Goal: Task Accomplishment & Management: Complete application form

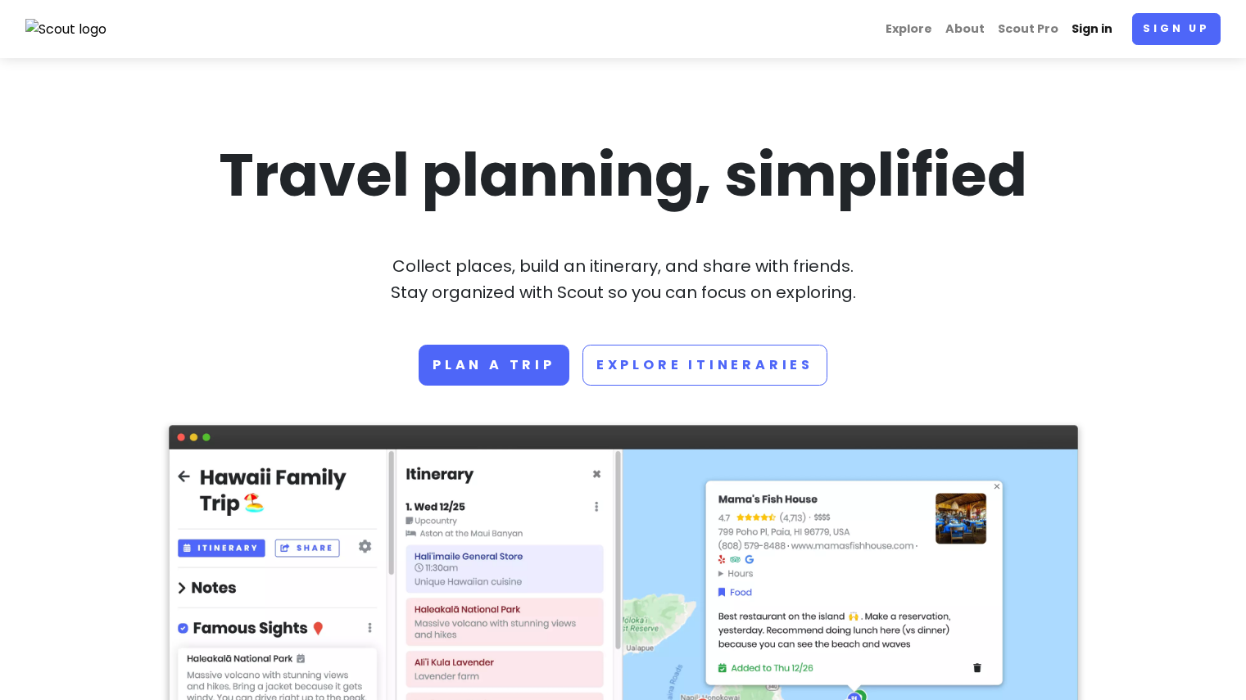
click at [1105, 24] on link "Sign in" at bounding box center [1092, 29] width 54 height 32
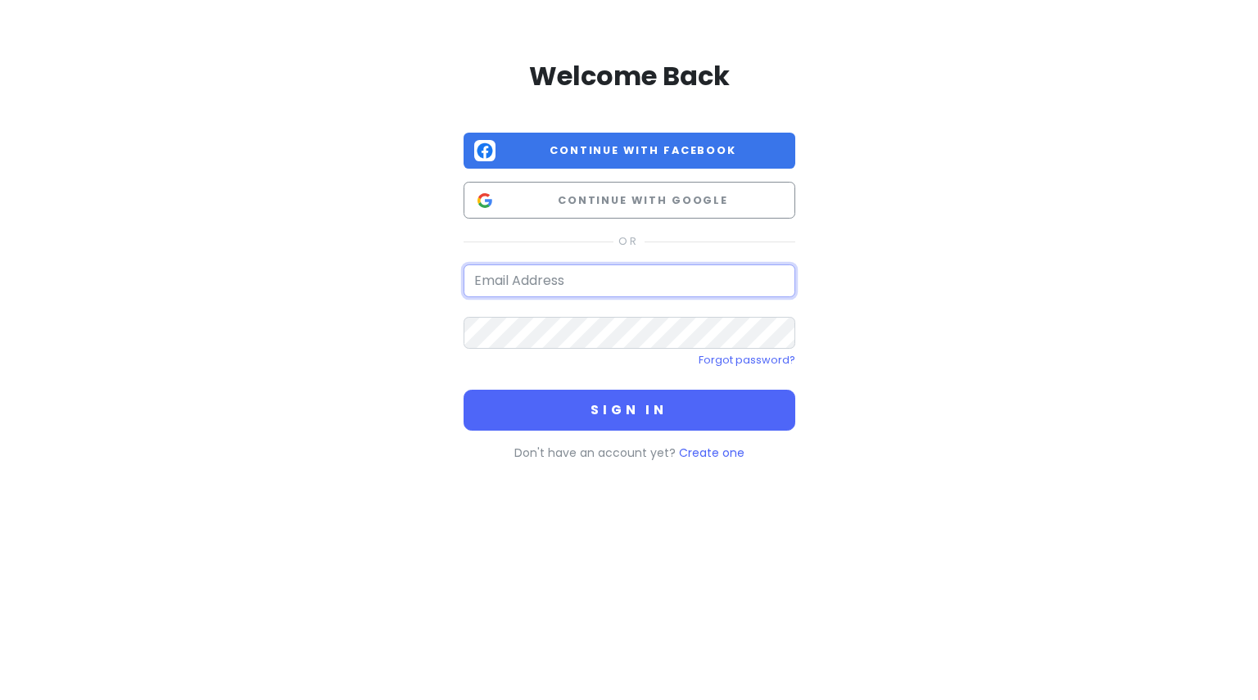
click at [592, 285] on input "email" at bounding box center [630, 281] width 332 height 33
type input "[EMAIL_ADDRESS][DOMAIN_NAME]"
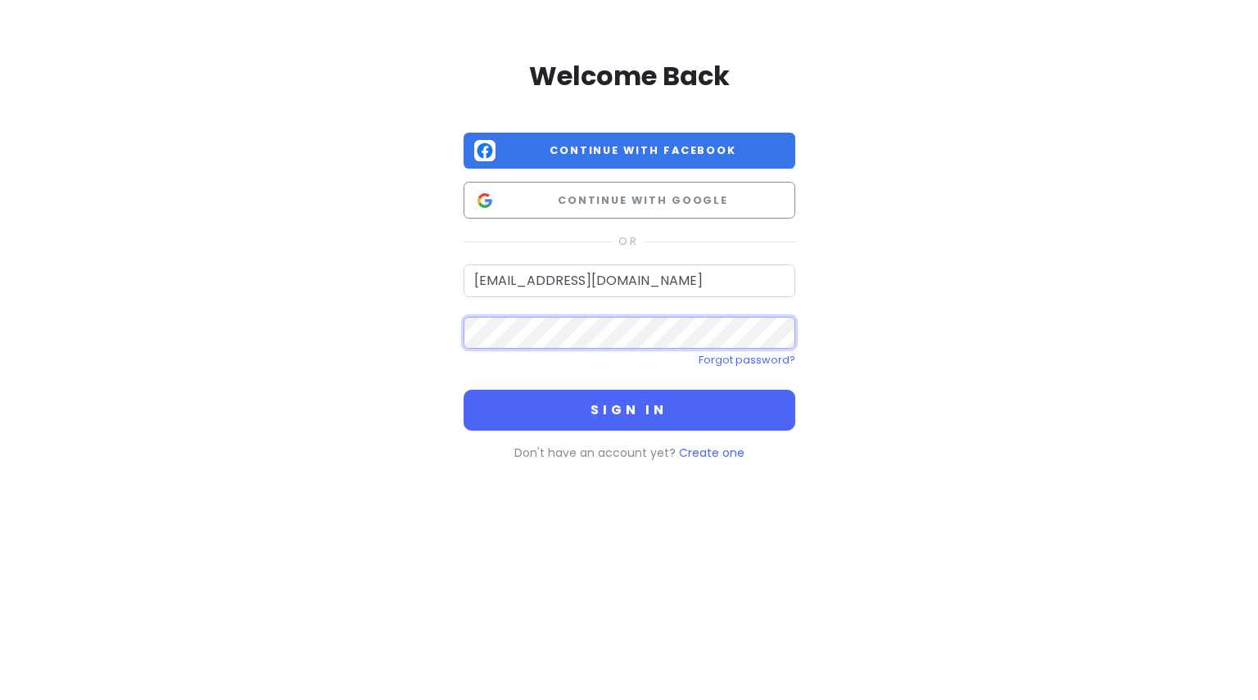
click at [464, 390] on button "Sign in" at bounding box center [630, 410] width 332 height 41
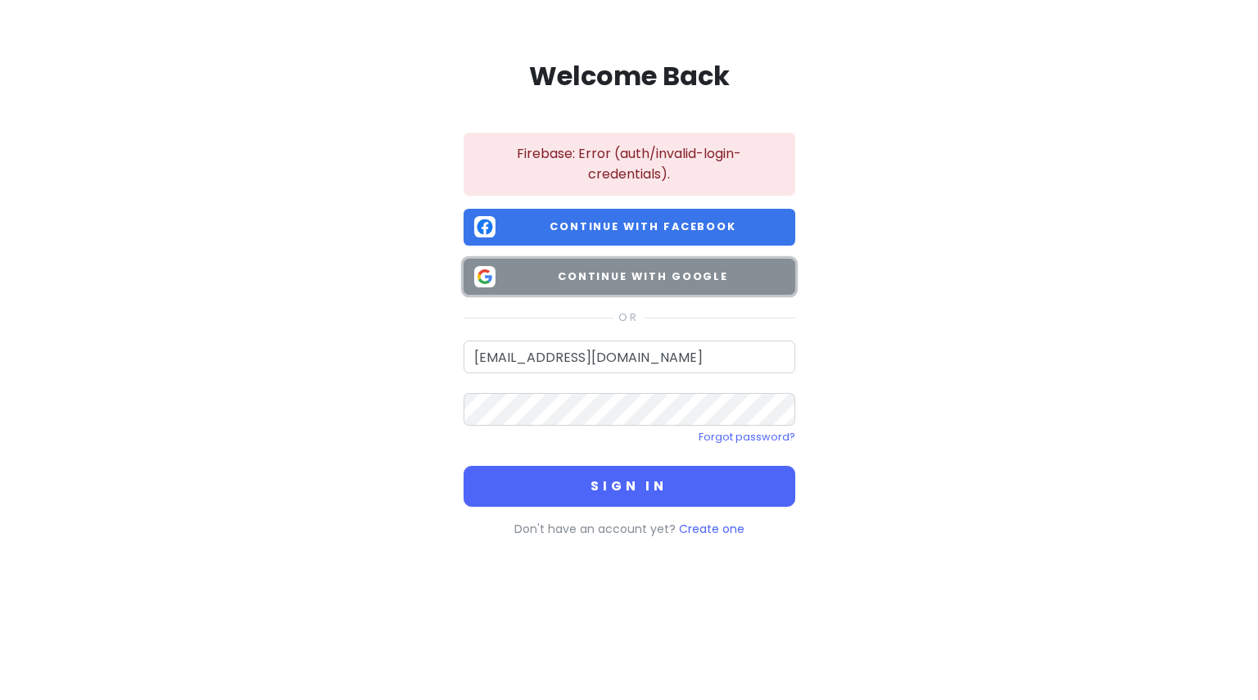
click at [683, 288] on button "Continue with Google" at bounding box center [630, 277] width 332 height 37
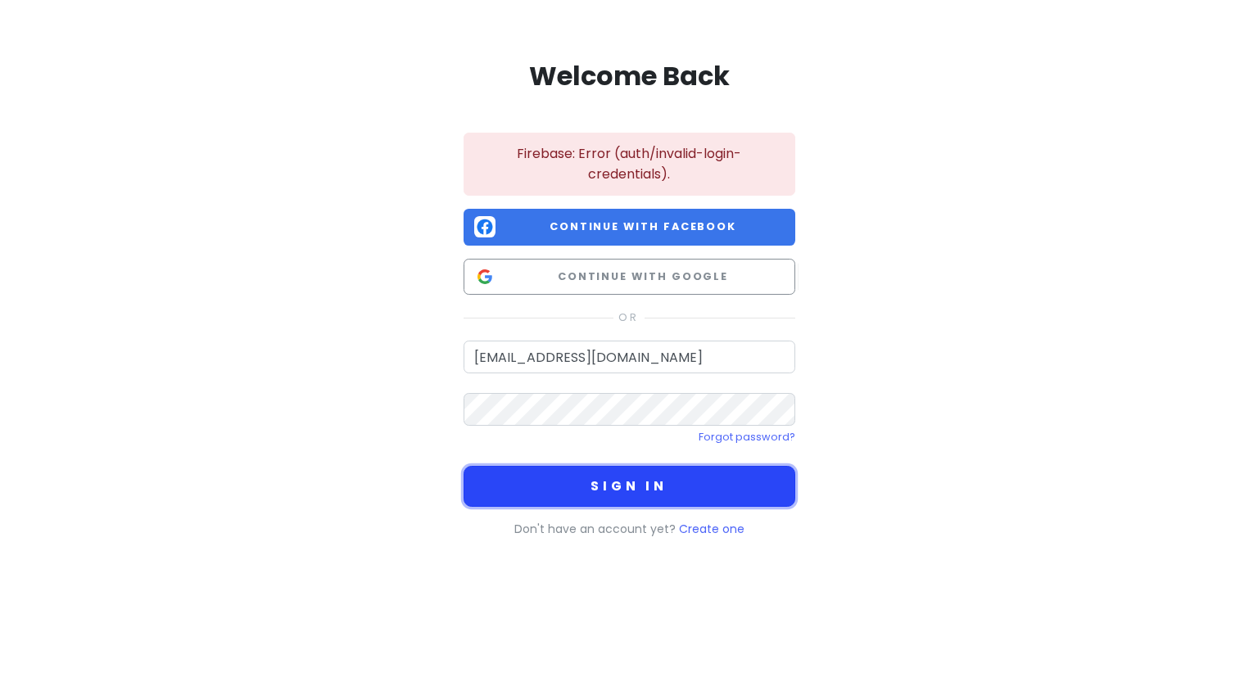
click at [621, 479] on button "Sign in" at bounding box center [630, 486] width 332 height 41
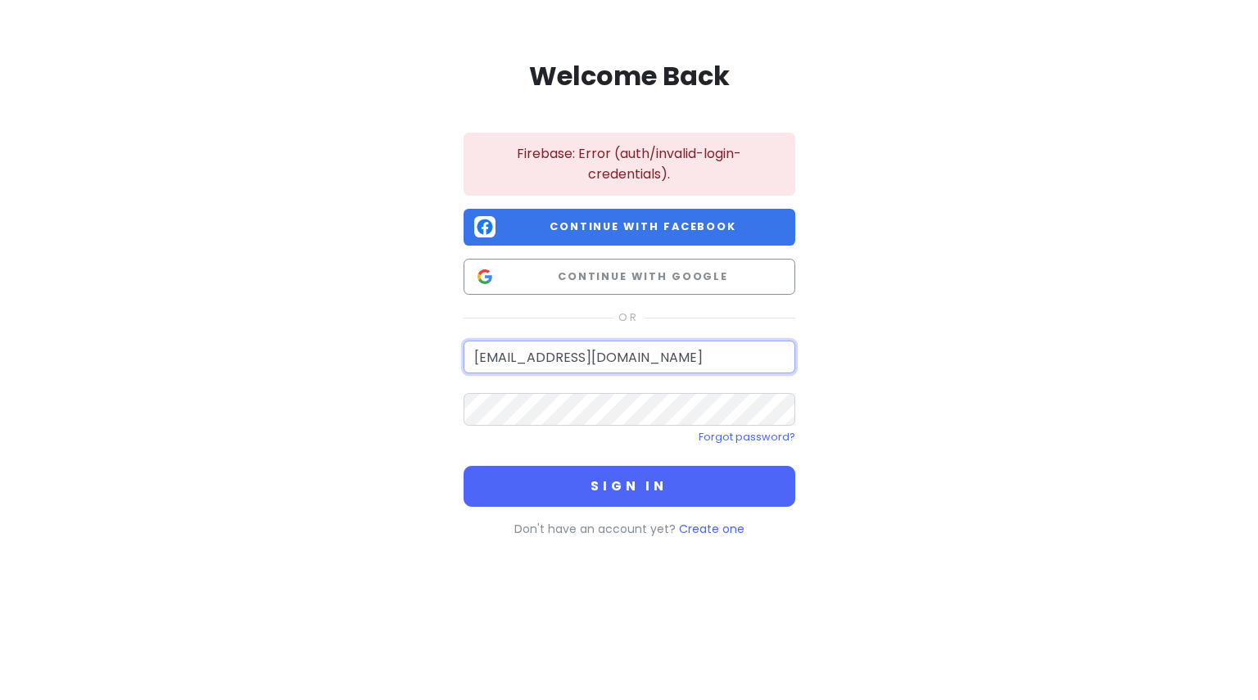
drag, startPoint x: 709, startPoint y: 355, endPoint x: 383, endPoint y: 364, distance: 326.2
click at [383, 364] on div "Welcome Back Firebase: Error (auth/invalid-login-credentials). Continue with Fa…" at bounding box center [629, 296] width 934 height 592
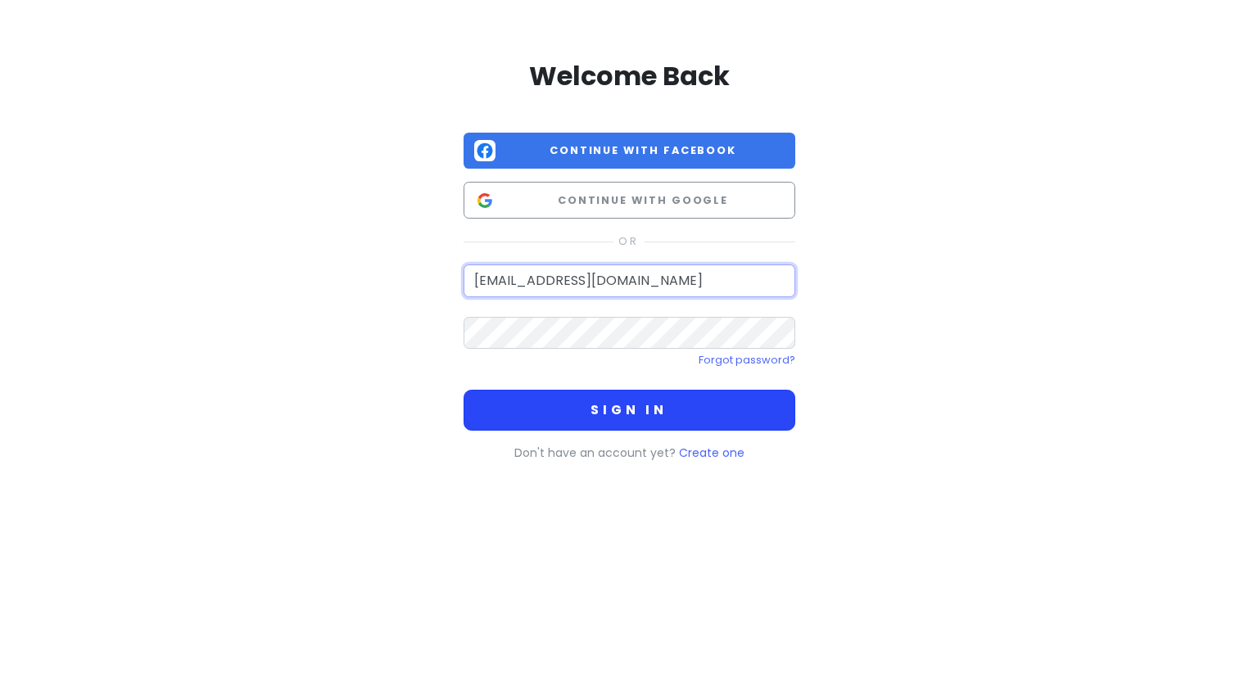
type input "[EMAIL_ADDRESS][DOMAIN_NAME]"
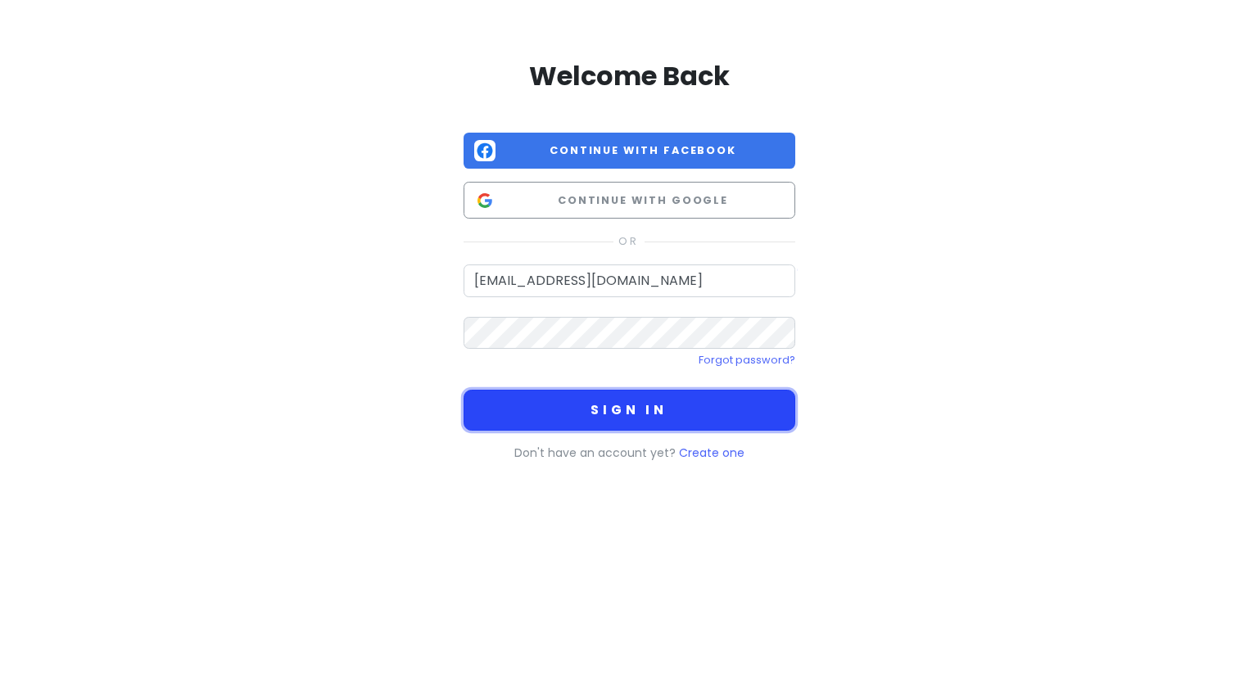
click at [637, 411] on button "Sign in" at bounding box center [630, 410] width 332 height 41
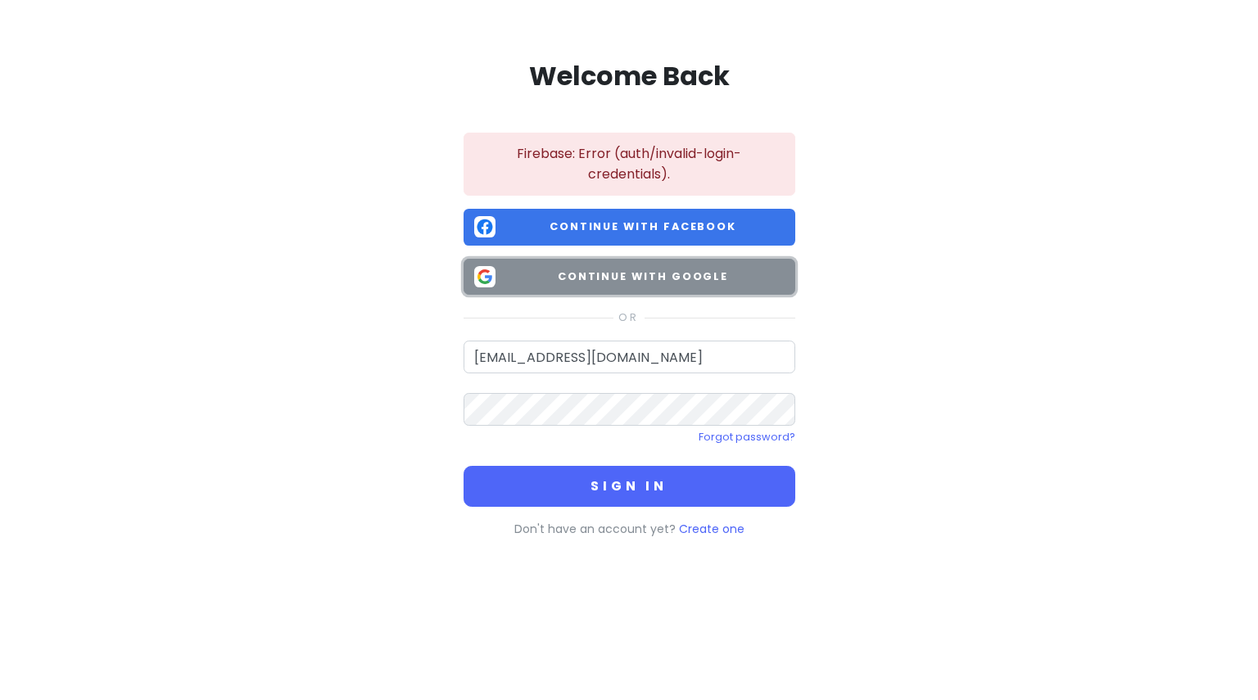
click at [566, 274] on span "Continue with Google" at bounding box center [643, 277] width 283 height 16
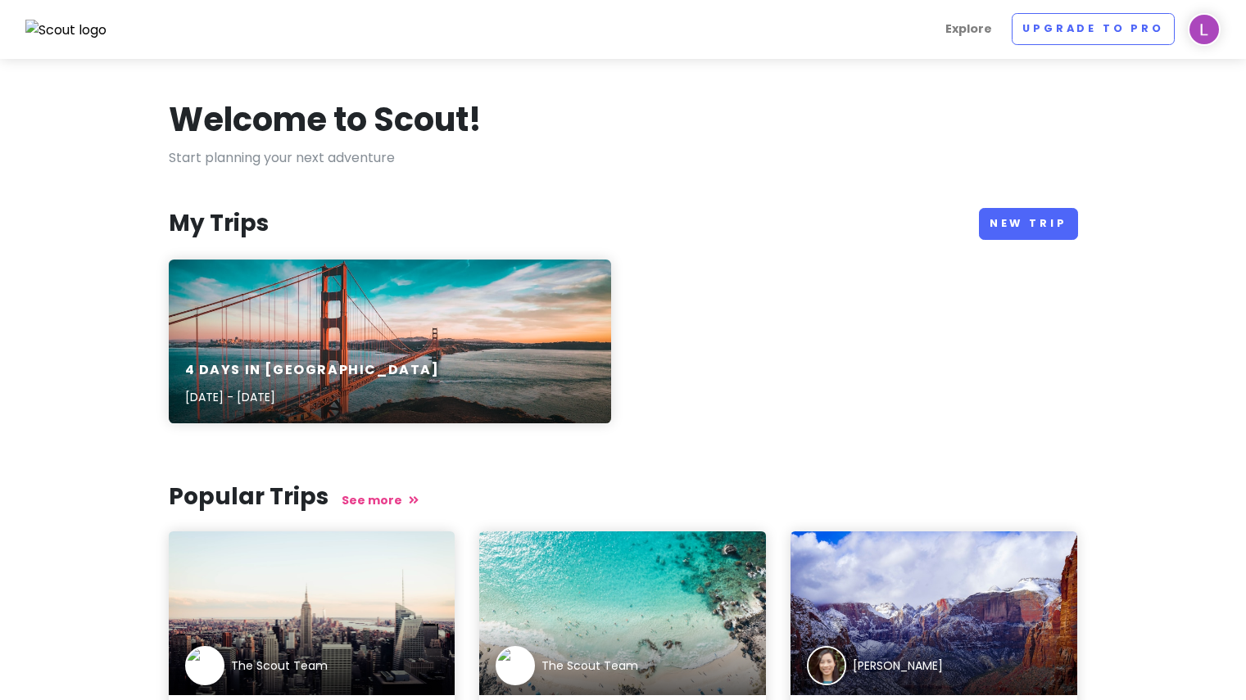
click at [1208, 30] on img at bounding box center [1204, 29] width 33 height 33
click at [916, 292] on div "4 Days in [GEOGRAPHIC_DATA] [DATE] - [DATE]" at bounding box center [623, 352] width 934 height 184
click at [1028, 233] on link "New Trip" at bounding box center [1028, 224] width 99 height 32
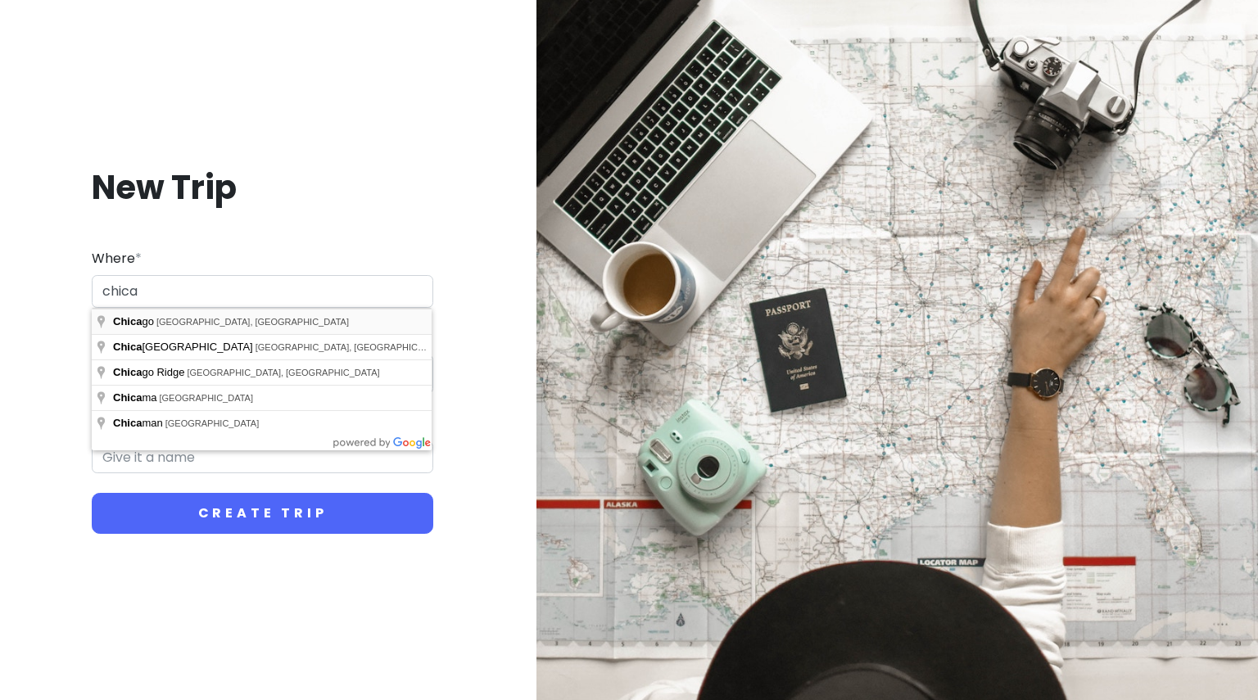
type input "[GEOGRAPHIC_DATA], [GEOGRAPHIC_DATA], [GEOGRAPHIC_DATA]"
type input "Chicago Trip"
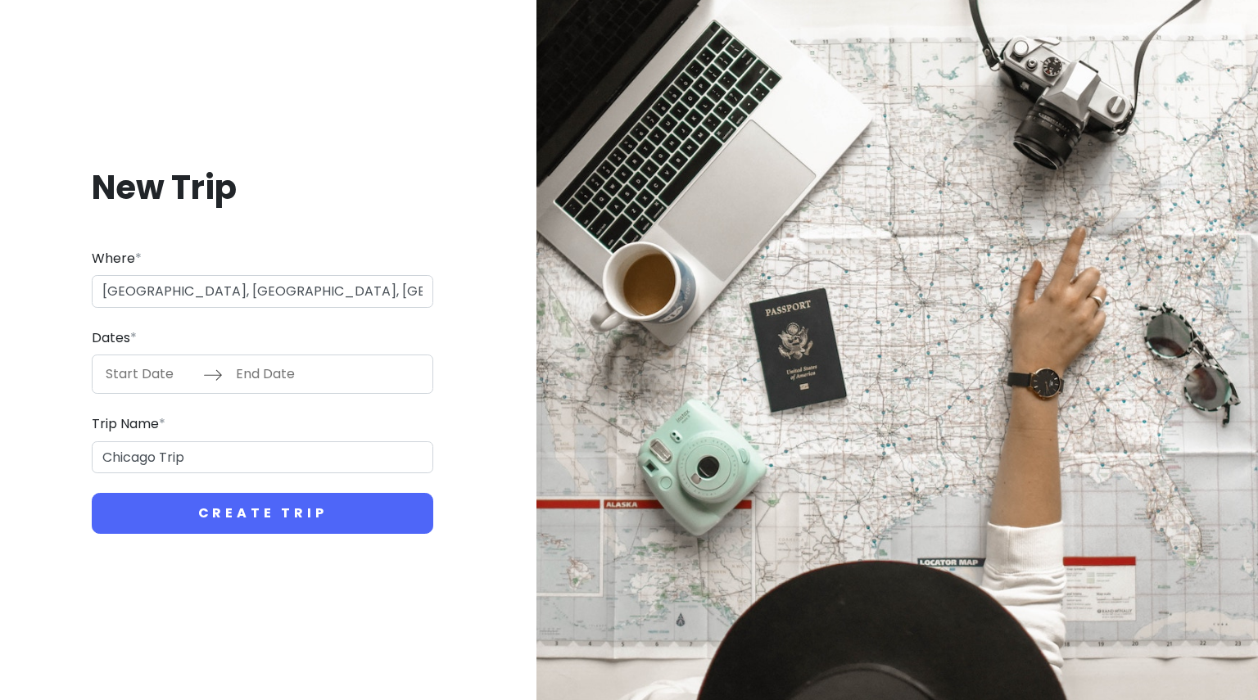
click at [170, 376] on input "Start Date" at bounding box center [150, 375] width 107 height 38
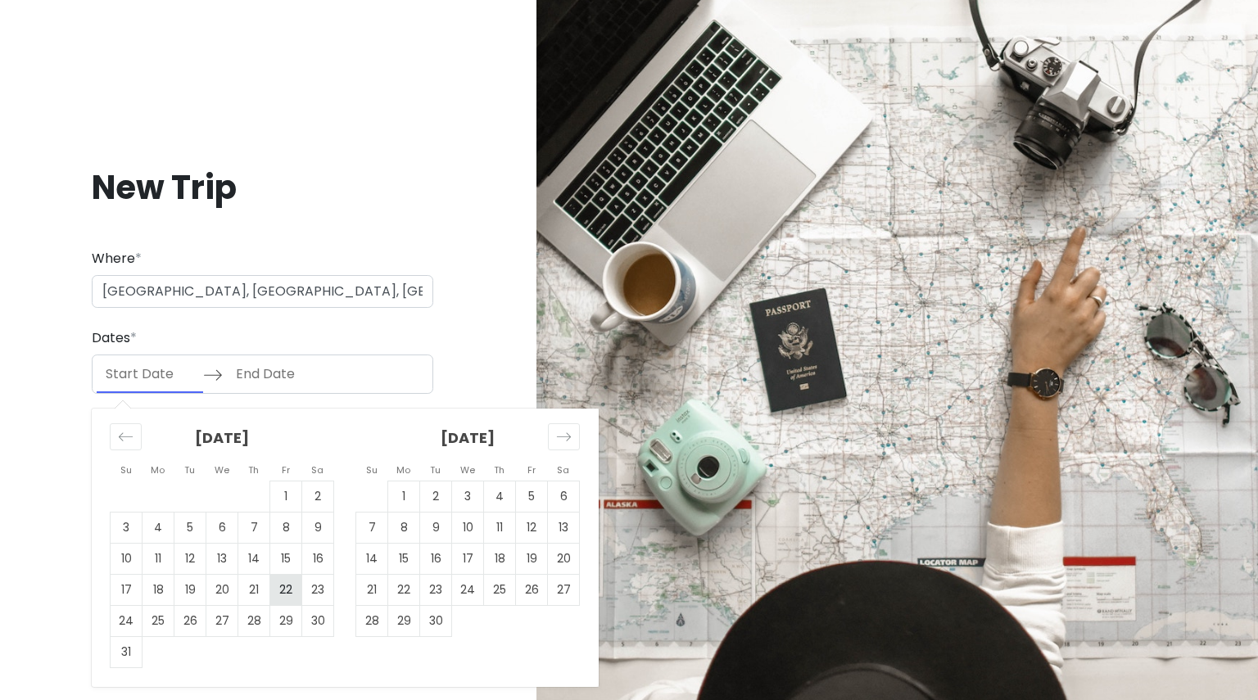
click at [286, 593] on td "22" at bounding box center [286, 590] width 32 height 31
type input "[DATE]"
click at [118, 618] on td "24" at bounding box center [127, 621] width 32 height 31
type input "[DATE]"
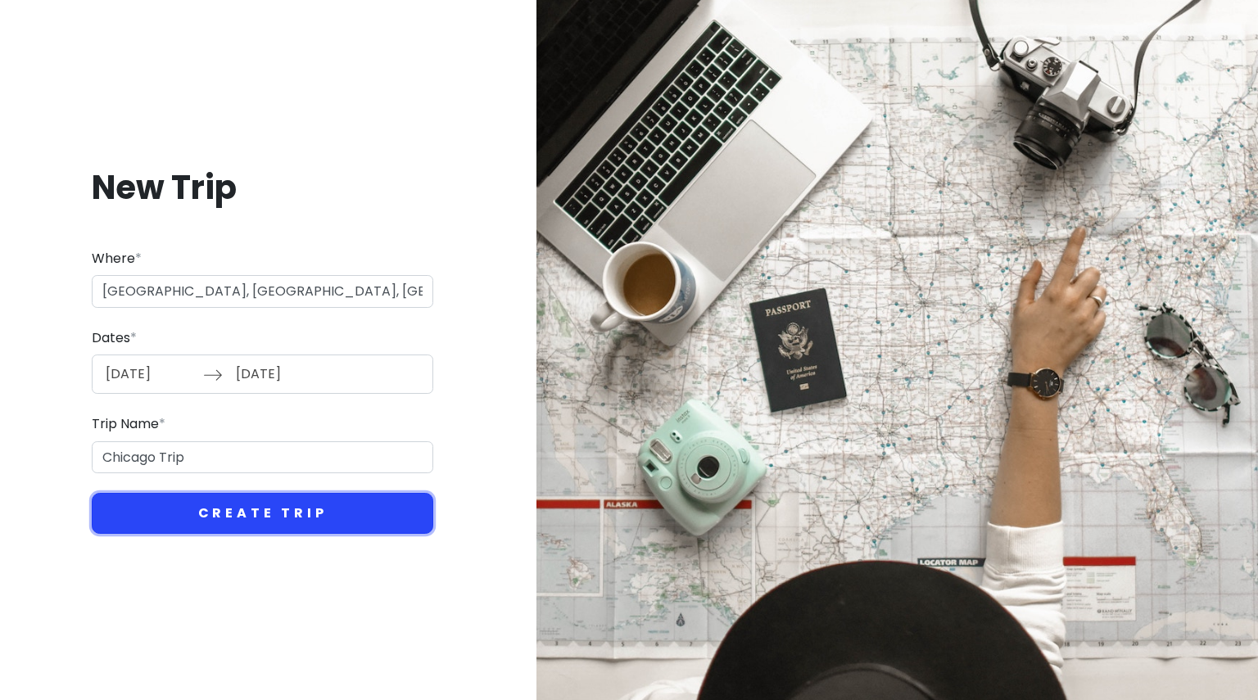
click at [220, 514] on button "Create Trip" at bounding box center [263, 513] width 342 height 41
